Goal: Navigation & Orientation: Find specific page/section

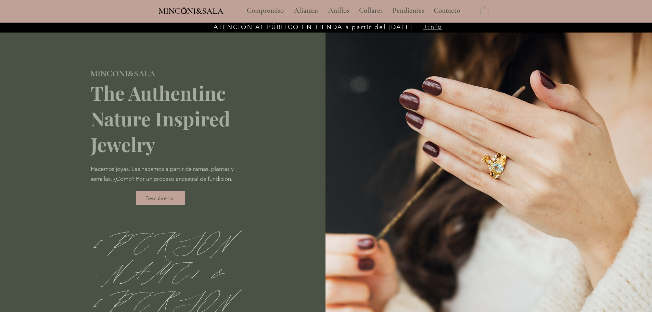
click at [337, 12] on p "Anillos" at bounding box center [339, 10] width 28 height 17
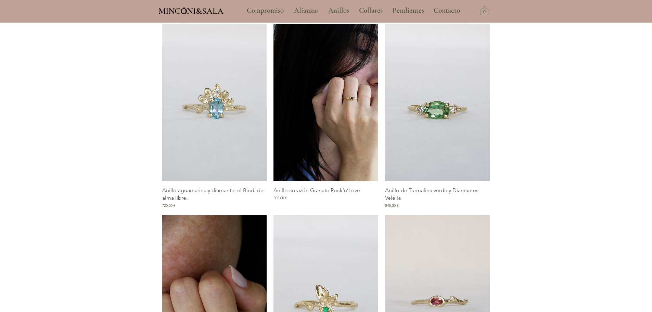
scroll to position [856, 0]
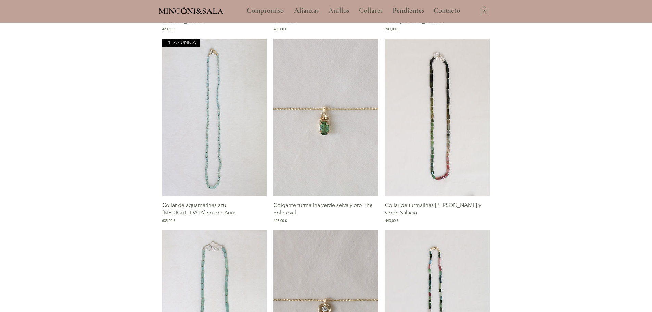
scroll to position [1027, 0]
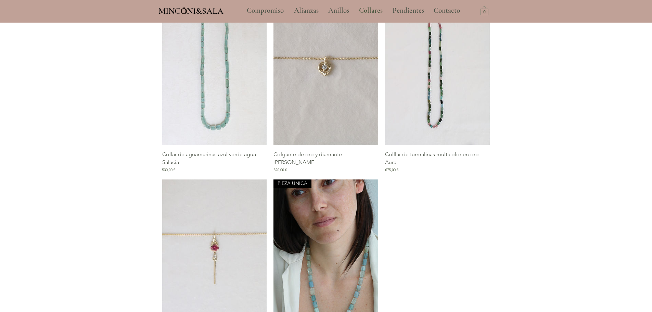
scroll to position [1061, 0]
